Goal: Transaction & Acquisition: Book appointment/travel/reservation

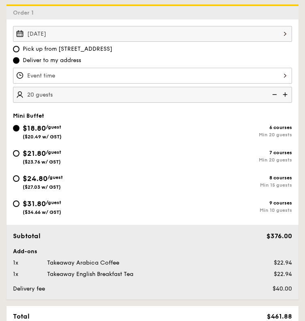
scroll to position [234, 0]
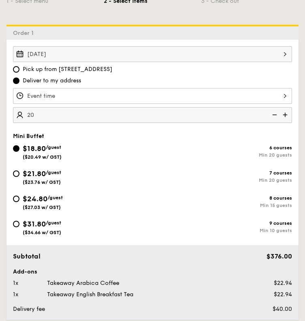
click at [228, 110] on input "20" at bounding box center [152, 115] width 279 height 16
type input "2"
type input "20 guests"
click at [276, 115] on img at bounding box center [274, 114] width 12 height 15
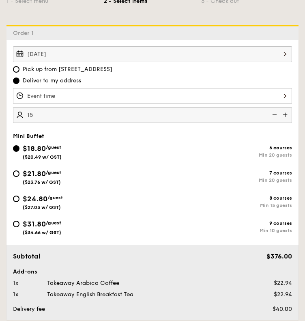
click at [276, 115] on img at bounding box center [274, 114] width 12 height 15
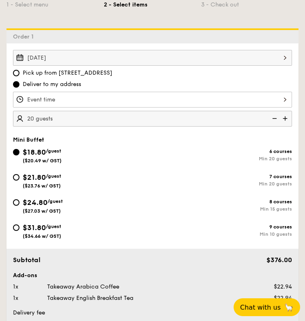
click at [274, 121] on img at bounding box center [274, 118] width 12 height 15
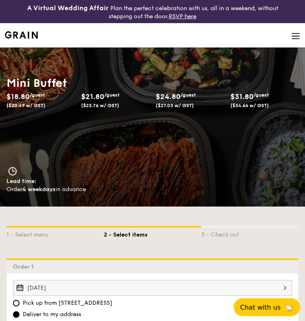
click at [30, 35] on img at bounding box center [21, 34] width 33 height 7
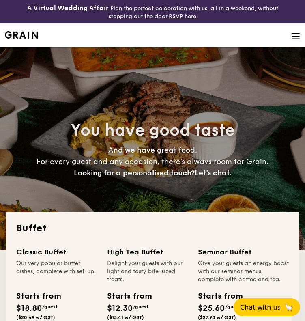
select select
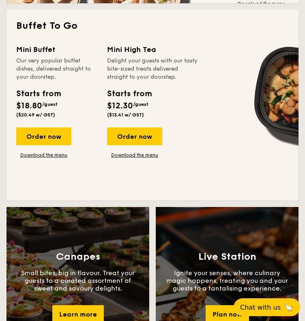
scroll to position [570, 0]
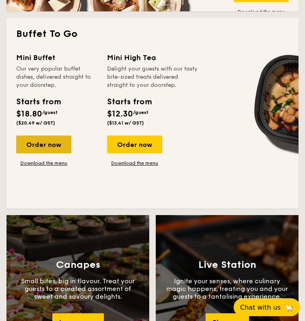
click at [51, 151] on div "Order now" at bounding box center [43, 145] width 55 height 18
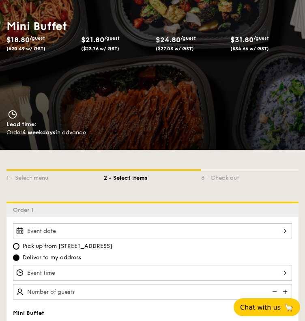
scroll to position [93, 0]
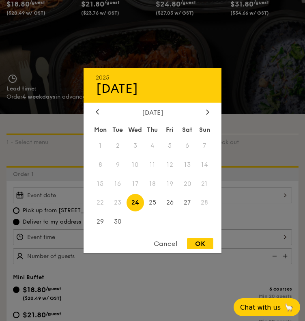
click at [60, 195] on div "2025 Sep [DATE] Tue Wed Thu Fri Sat Sun 1 2 3 4 5 6 7 8 9 10 11 12 13 14 15 16 …" at bounding box center [152, 195] width 279 height 16
click at [189, 203] on span "27" at bounding box center [187, 202] width 17 height 17
click at [201, 243] on div "OK" at bounding box center [200, 243] width 26 height 11
type input "[DATE]"
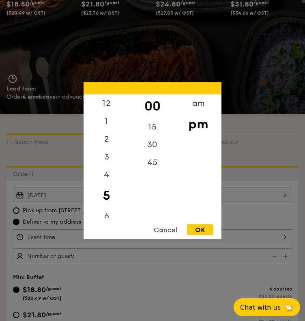
click at [192, 230] on div "12 1 2 3 4 5 6 7 8 9 10 11 00 15 30 45 am pm Cancel OK" at bounding box center [152, 237] width 279 height 16
click at [105, 107] on div "12" at bounding box center [107, 106] width 46 height 24
click at [155, 152] on div "30" at bounding box center [152, 148] width 46 height 24
click at [204, 233] on div "OK" at bounding box center [200, 229] width 26 height 11
type input "12:30PM"
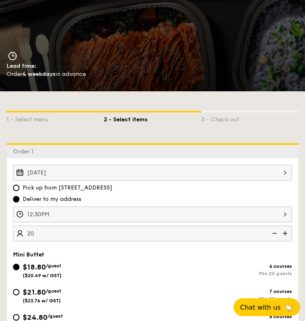
scroll to position [115, 0]
type input "20"
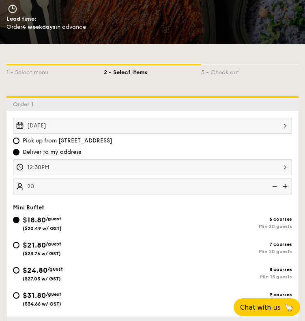
scroll to position [163, 0]
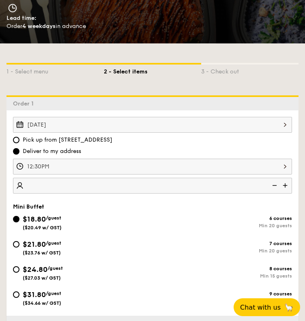
type input "0"
type input "20 guests"
click at [270, 186] on img at bounding box center [274, 185] width 12 height 15
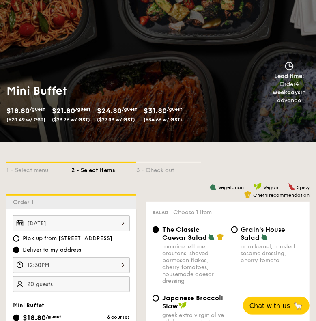
scroll to position [0, 0]
